Goal: Task Accomplishment & Management: Complete application form

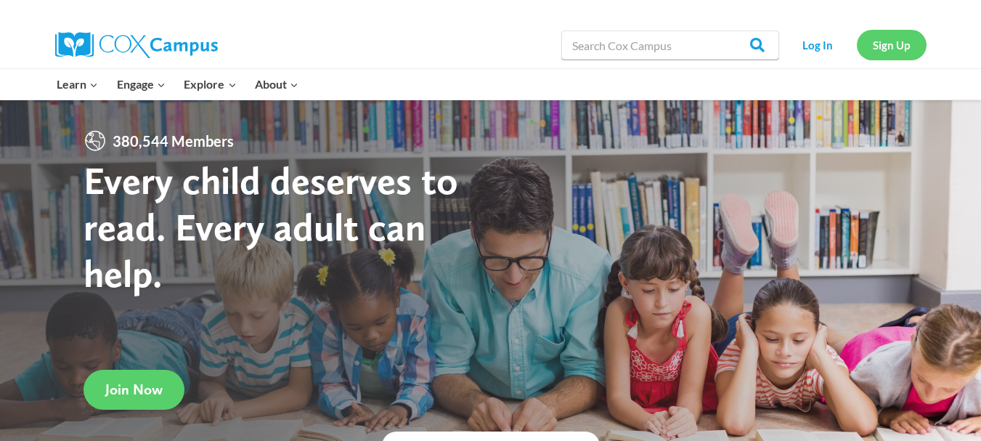
click at [883, 55] on link "Sign Up" at bounding box center [892, 45] width 70 height 30
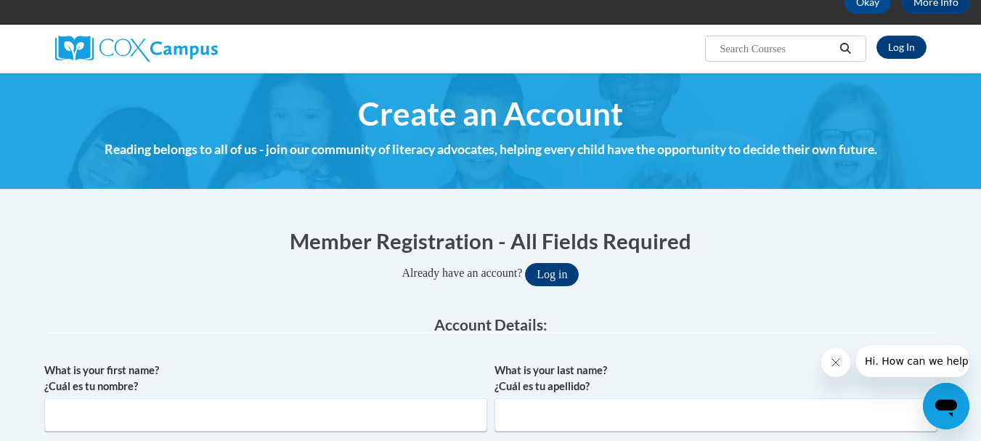
scroll to position [290, 0]
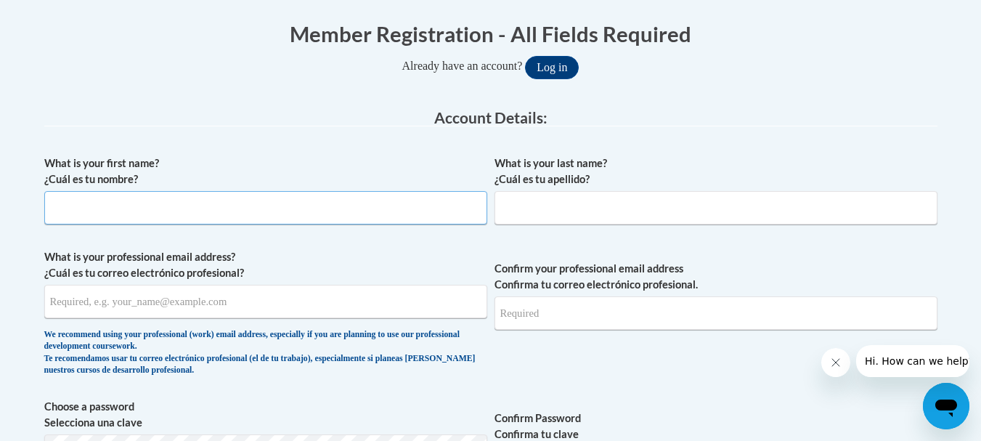
click at [271, 207] on input "What is your first name? ¿Cuál es tu nombre?" at bounding box center [265, 207] width 443 height 33
type input "Makayla"
type input "Richey"
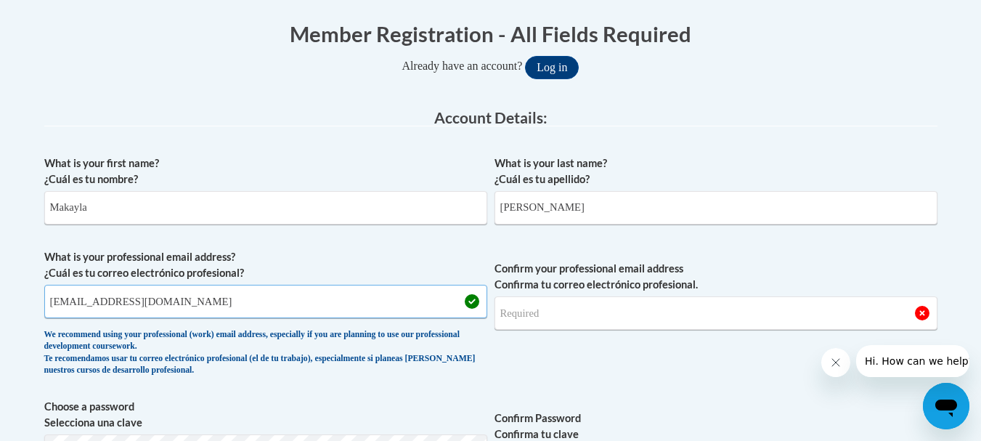
type input "mrichey@valdosta.edu"
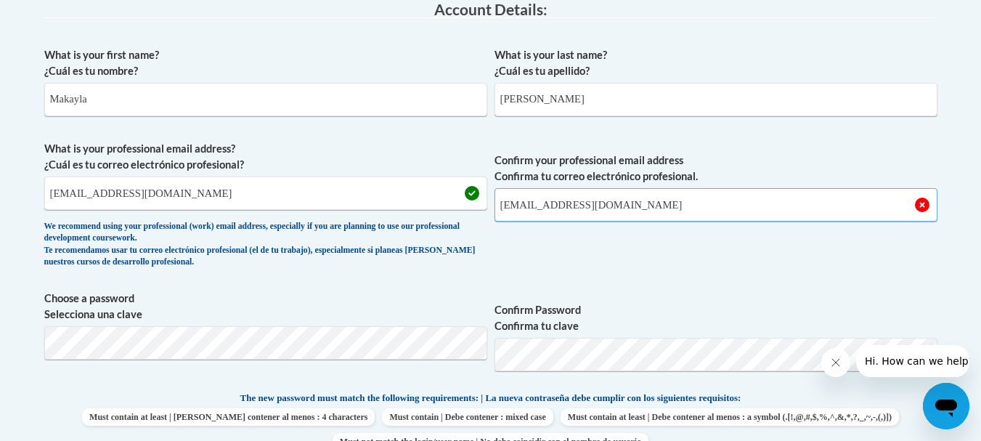
scroll to position [408, 0]
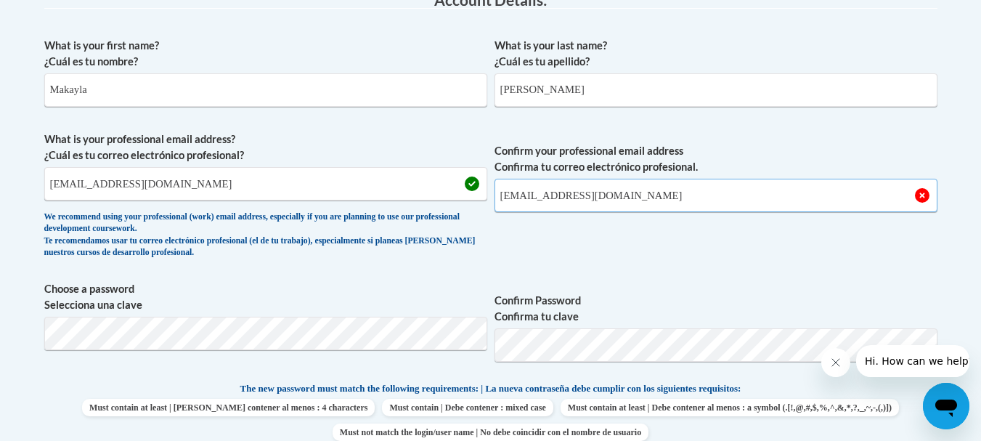
type input "mrichey@valdosta.edu"
click at [574, 92] on input "Richey" at bounding box center [715, 89] width 443 height 33
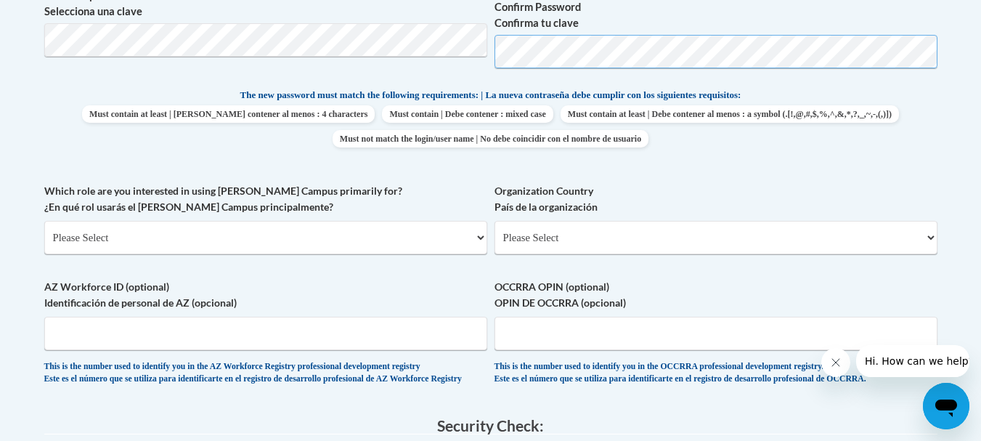
scroll to position [704, 0]
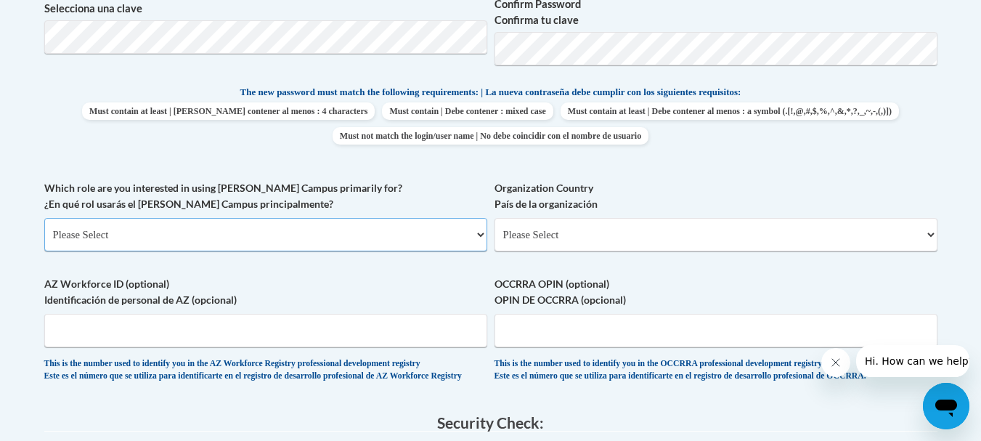
click at [401, 229] on select "Please Select College/University | Colegio/Universidad Community/Nonprofit Part…" at bounding box center [265, 234] width 443 height 33
select select "5a18ea06-2b54-4451-96f2-d152daf9eac5"
click at [44, 218] on select "Please Select College/University | Colegio/Universidad Community/Nonprofit Part…" at bounding box center [265, 234] width 443 height 33
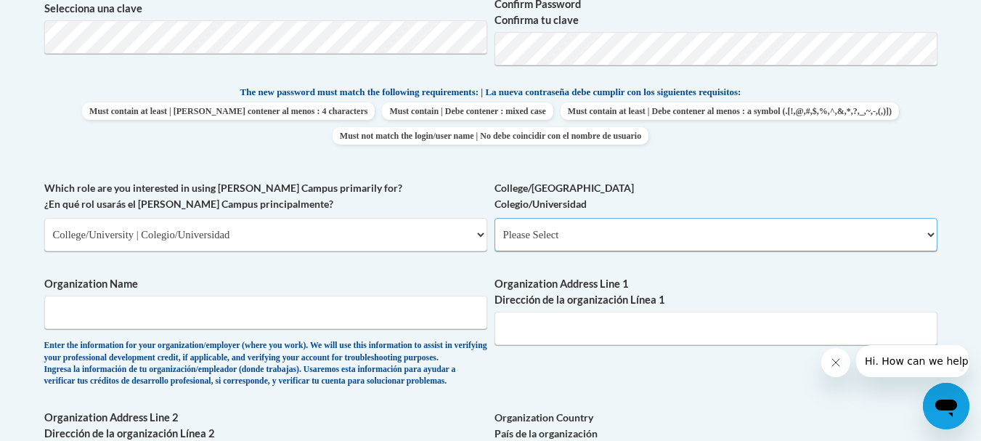
click at [567, 248] on select "Please Select College/University Staff | Empleado universitario College/Univers…" at bounding box center [715, 234] width 443 height 33
select select "99b32b07-cffc-426c-8bf6-0cd77760d84b"
click at [494, 218] on select "Please Select College/University Staff | Empleado universitario College/Univers…" at bounding box center [715, 234] width 443 height 33
click at [337, 314] on input "Organization Name" at bounding box center [265, 311] width 443 height 33
type input "Valdosta State University"
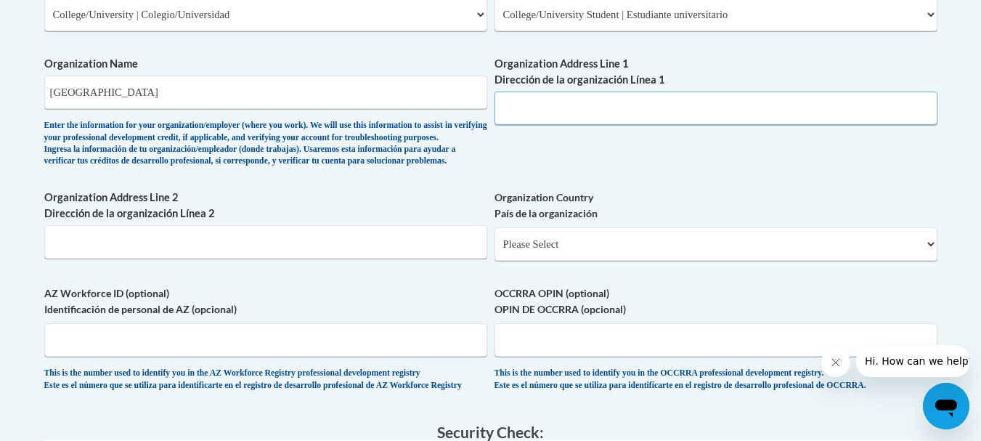
scroll to position [928, 0]
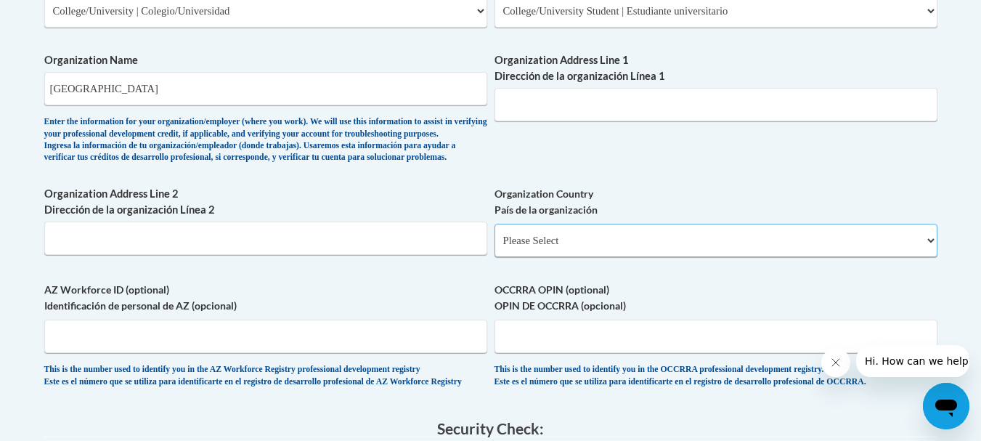
click at [534, 257] on select "Please Select United States | Estados Unidos Outside of the United States | Fue…" at bounding box center [715, 240] width 443 height 33
select select "ad49bcad-a171-4b2e-b99c-48b446064914"
click at [494, 247] on select "Please Select United States | Estados Unidos Outside of the United States | Fue…" at bounding box center [715, 240] width 443 height 33
select select
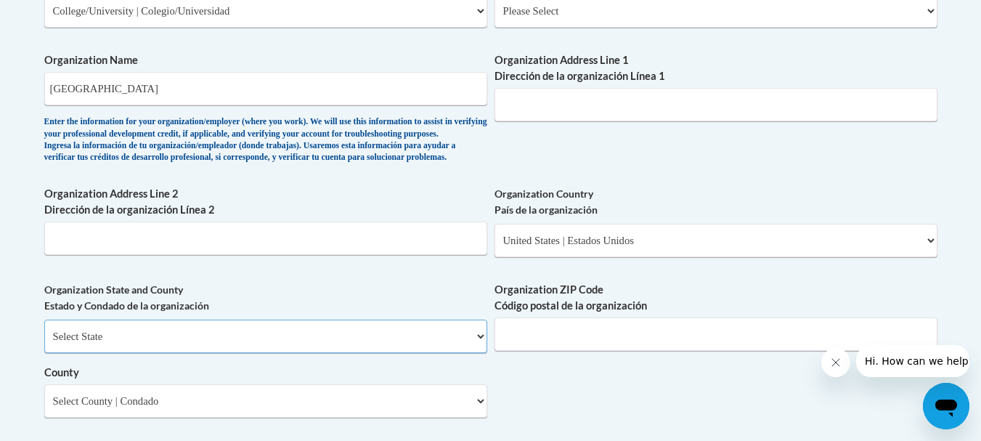
click at [306, 353] on select "Select State Alabama Alaska Arizona Arkansas California Colorado Connecticut De…" at bounding box center [265, 335] width 443 height 33
select select "Georgia"
click at [44, 343] on select "Select State Alabama Alaska Arizona Arkansas California Colorado Connecticut De…" at bounding box center [265, 335] width 443 height 33
click at [560, 351] on input "Organization ZIP Code Código postal de la organización" at bounding box center [715, 333] width 443 height 33
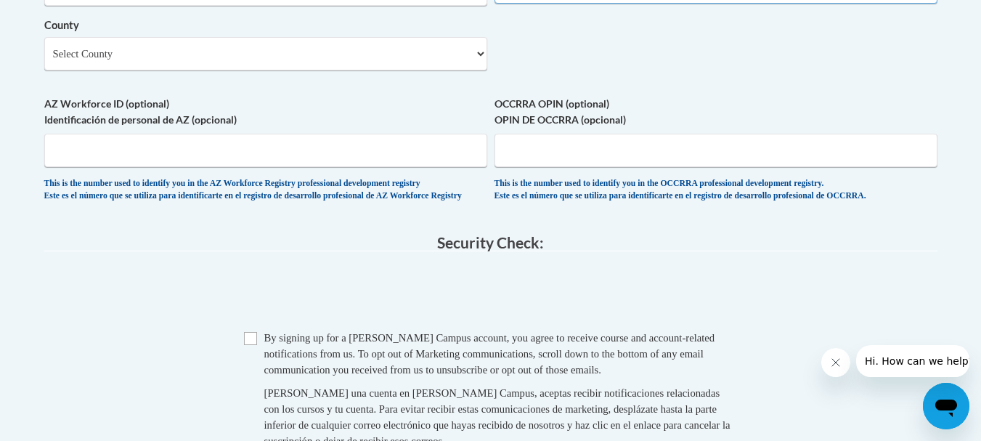
scroll to position [1267, 0]
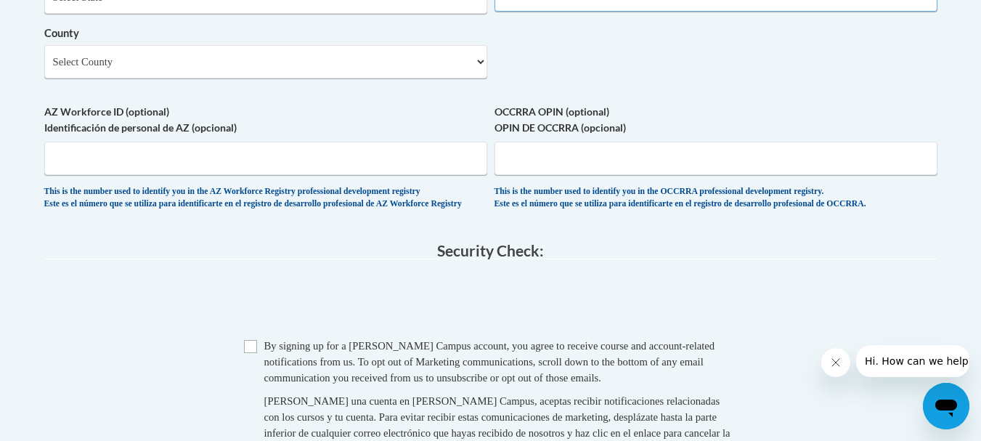
type input "31698"
click at [460, 78] on select "Select County Appling Atkinson Bacon Baker Baldwin Banks Barrow Bartow Ben Hill…" at bounding box center [265, 61] width 443 height 33
select select "Lowndes"
click at [44, 69] on select "Select County Appling Atkinson Bacon Baker Baldwin Banks Barrow Bartow Ben Hill…" at bounding box center [265, 61] width 443 height 33
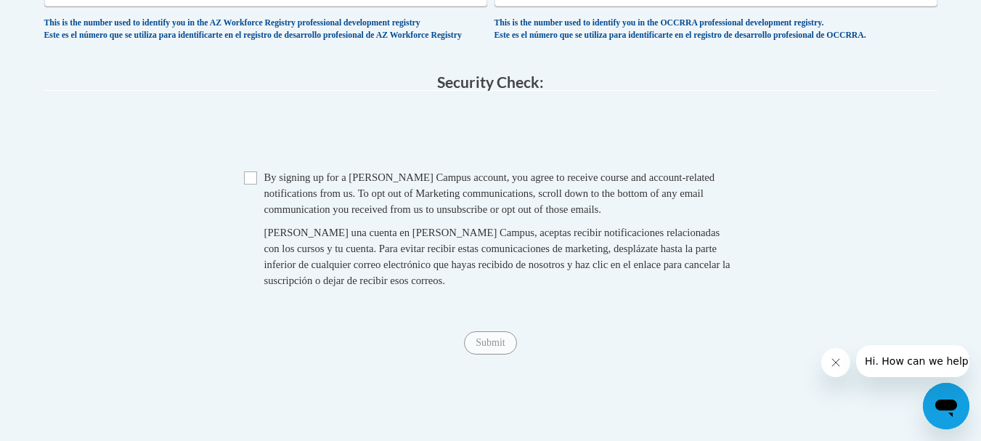
scroll to position [1451, 0]
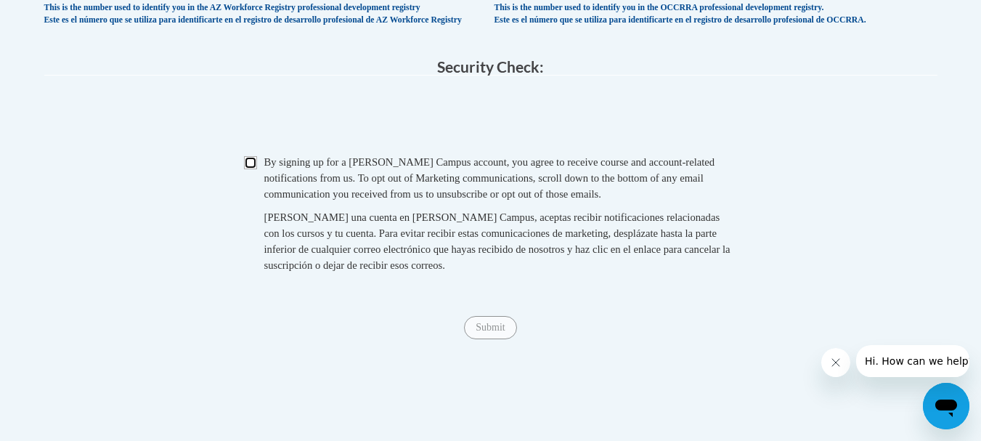
click at [248, 169] on input "Checkbox" at bounding box center [250, 162] width 13 height 13
checkbox input "true"
click at [477, 339] on input "Submit" at bounding box center [490, 327] width 52 height 23
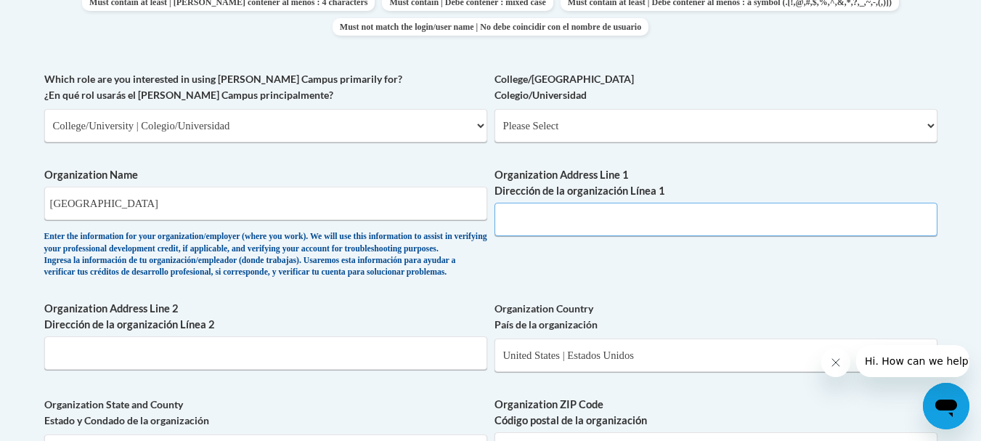
scroll to position [809, 0]
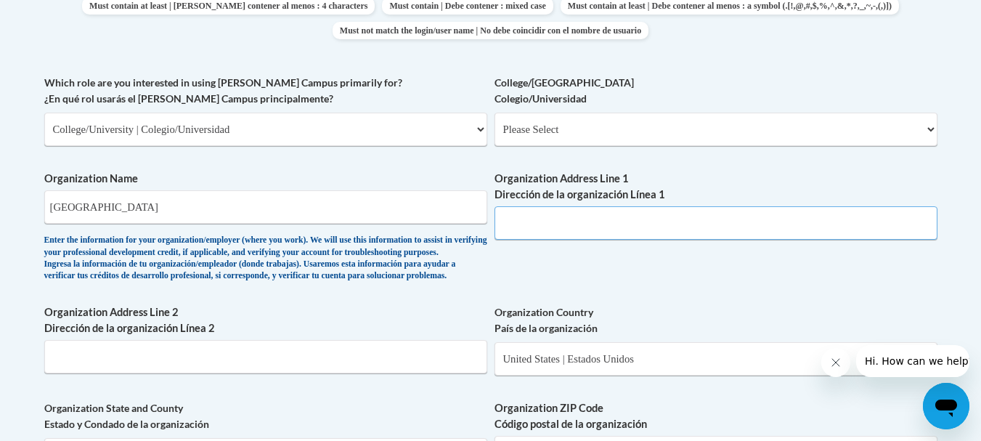
paste input "1500 N Patterson St"
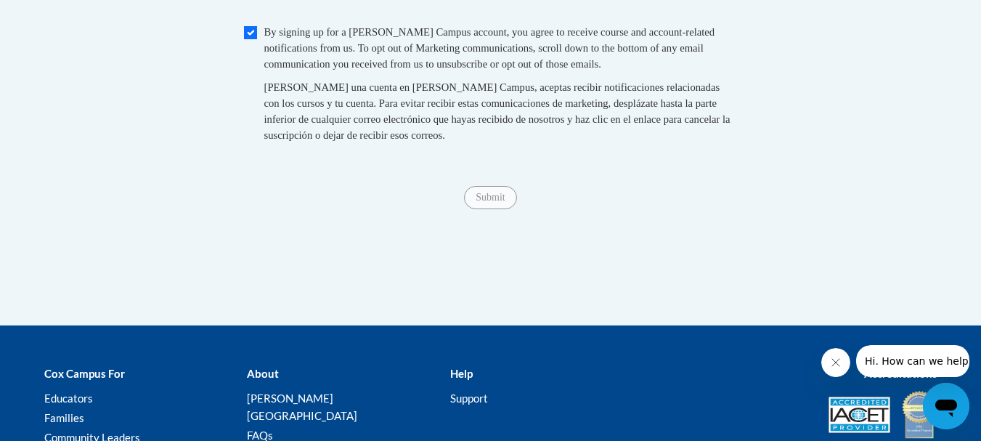
scroll to position [1576, 0]
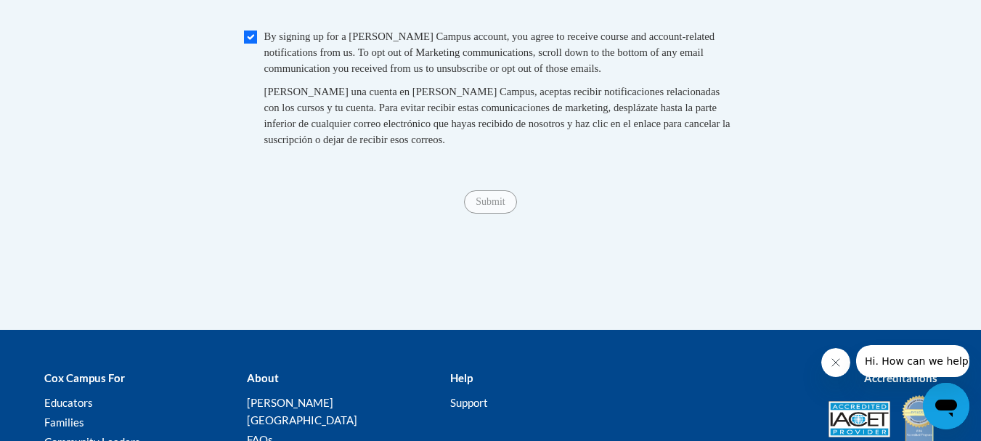
type input "1500 N Patterson St"
click at [250, 44] on input "Checkbox" at bounding box center [250, 36] width 13 height 13
checkbox input "true"
click at [490, 213] on input "Submit" at bounding box center [490, 201] width 52 height 23
